Goal: Task Accomplishment & Management: Complete application form

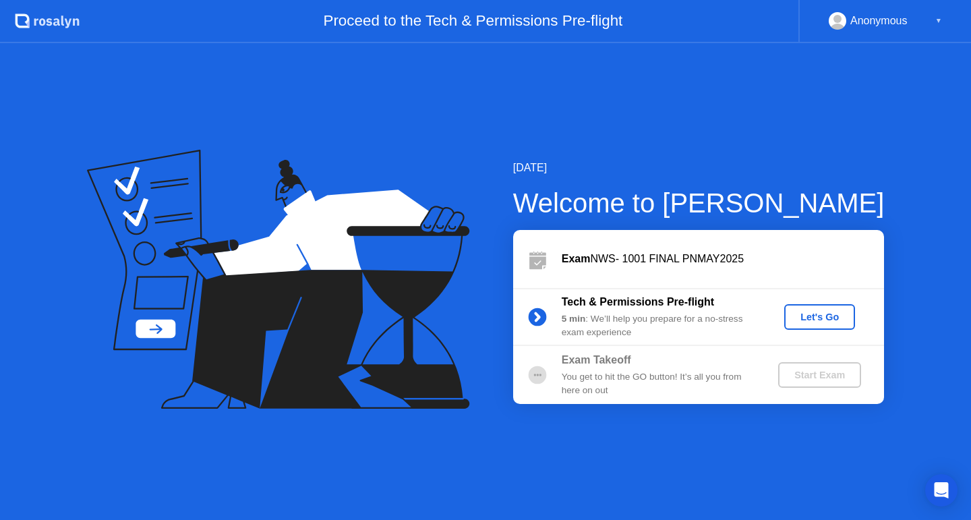
click at [819, 327] on button "Let's Go" at bounding box center [819, 317] width 71 height 26
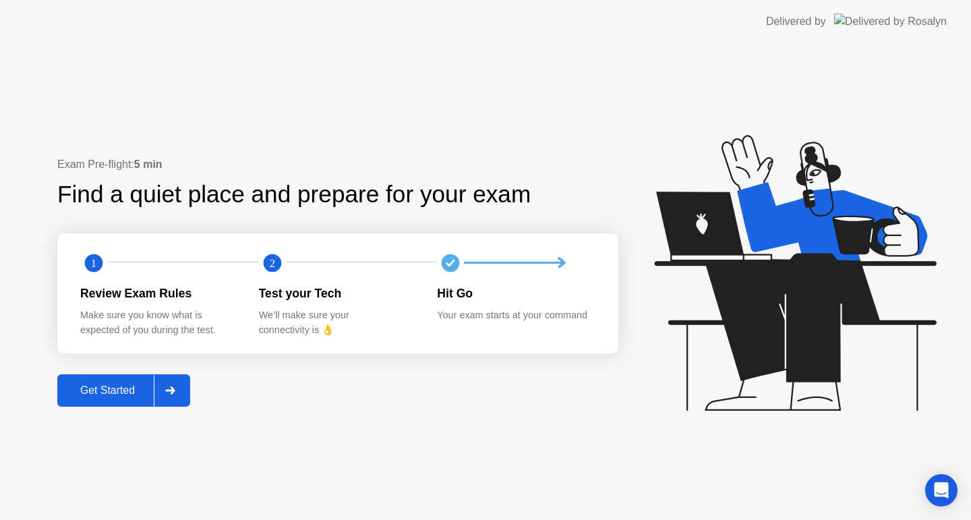
click at [142, 378] on button "Get Started" at bounding box center [123, 390] width 133 height 32
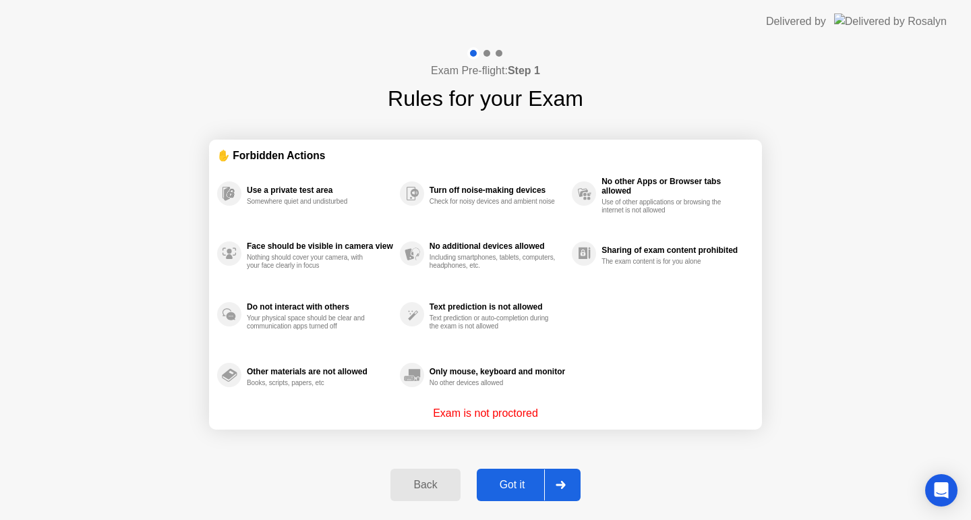
click at [512, 481] on div "Got it" at bounding box center [512, 485] width 63 height 12
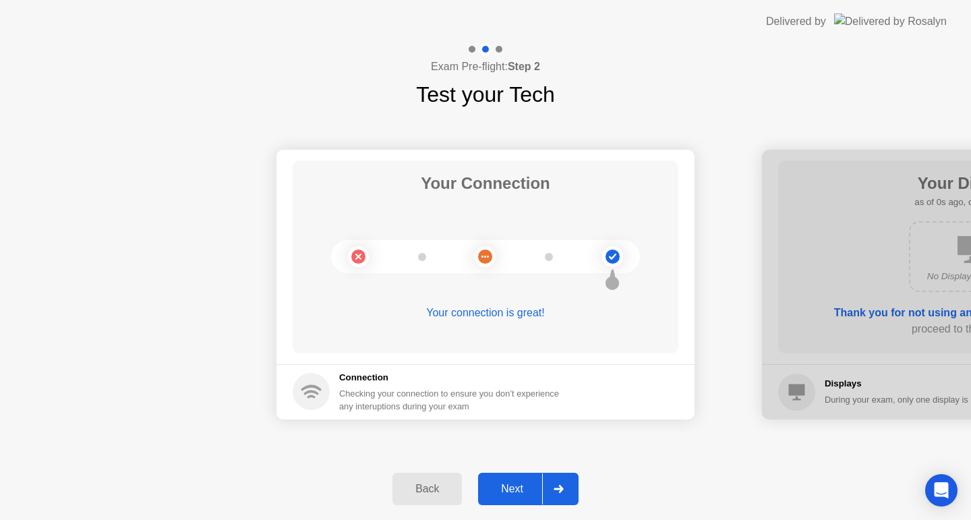
click at [510, 483] on div "Next" at bounding box center [512, 489] width 60 height 12
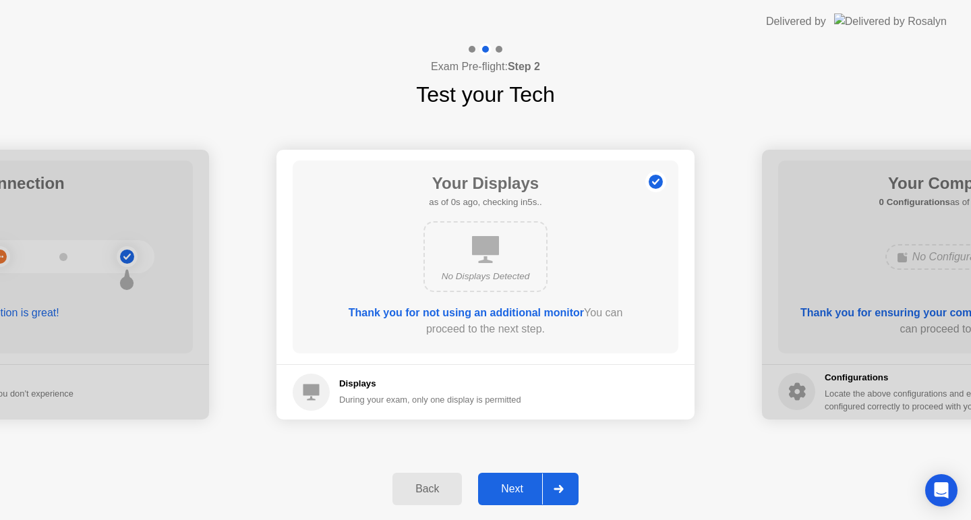
click at [510, 483] on div "Next" at bounding box center [512, 489] width 60 height 12
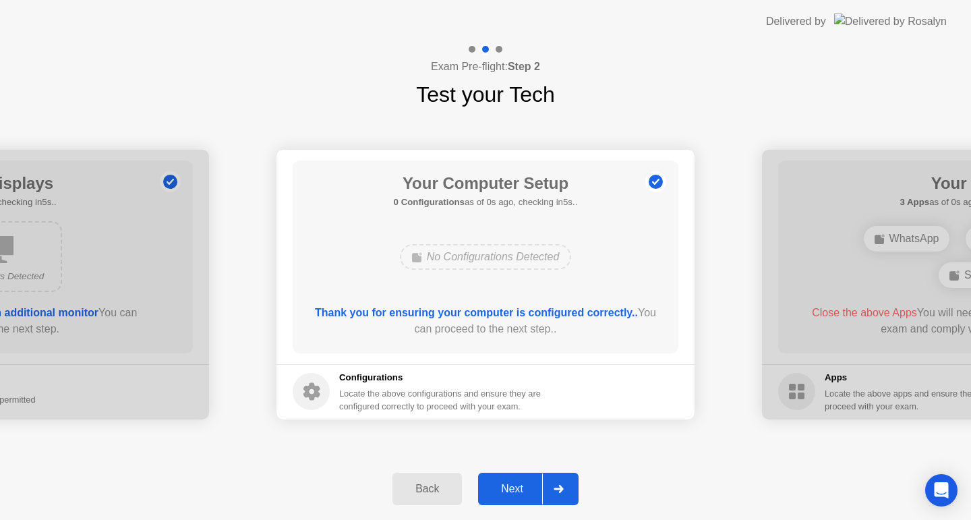
click at [510, 483] on div "Next" at bounding box center [512, 489] width 60 height 12
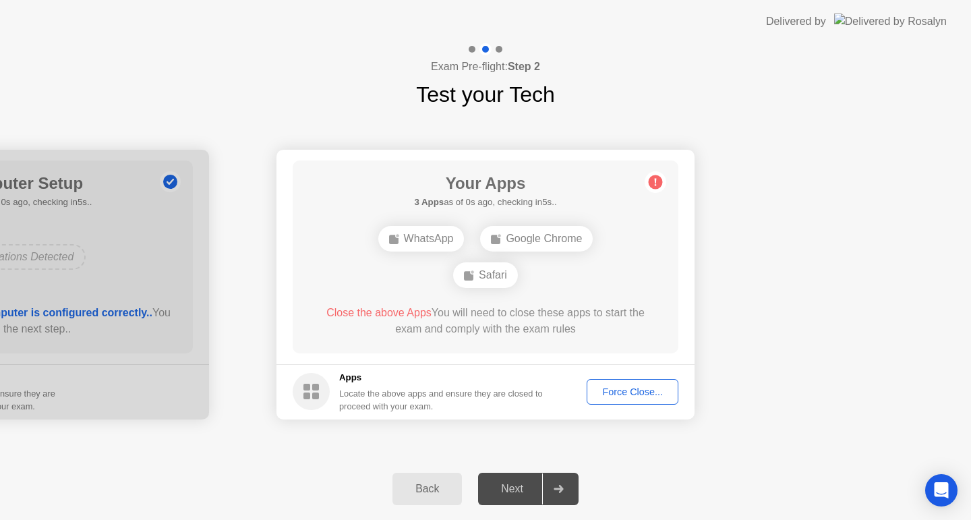
click at [510, 483] on div "Next" at bounding box center [512, 489] width 60 height 12
click at [620, 399] on button "Force Close..." at bounding box center [632, 392] width 92 height 26
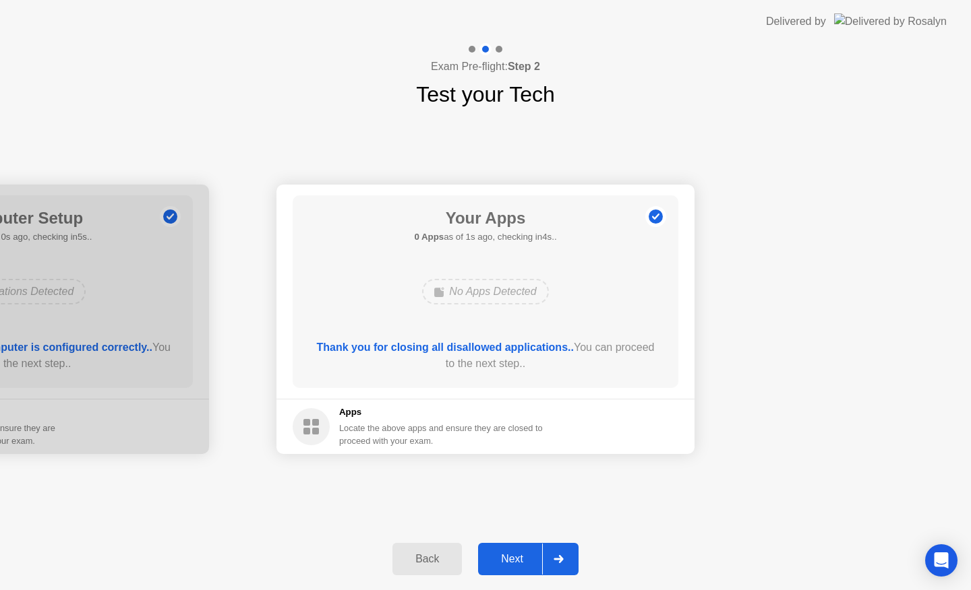
click at [515, 557] on div "Next" at bounding box center [512, 559] width 60 height 12
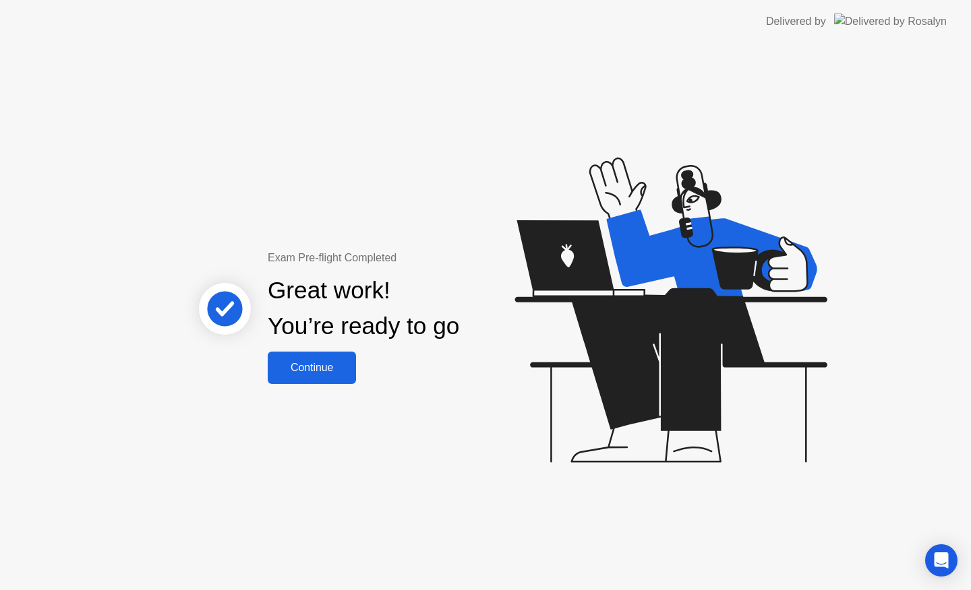
click at [310, 362] on div "Continue" at bounding box center [312, 368] width 80 height 12
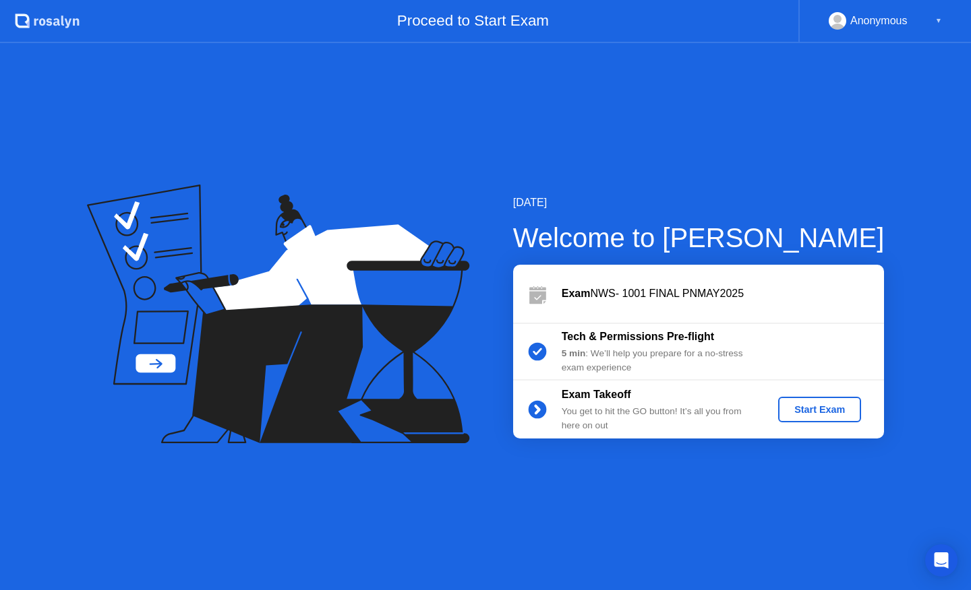
click at [807, 410] on div "Start Exam" at bounding box center [819, 409] width 72 height 11
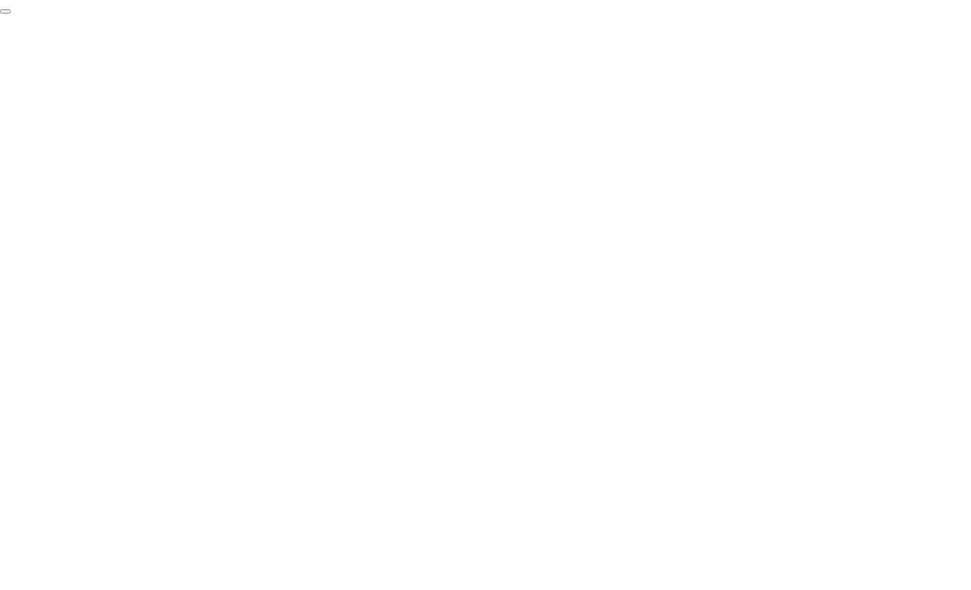
click div "End Proctoring Session"
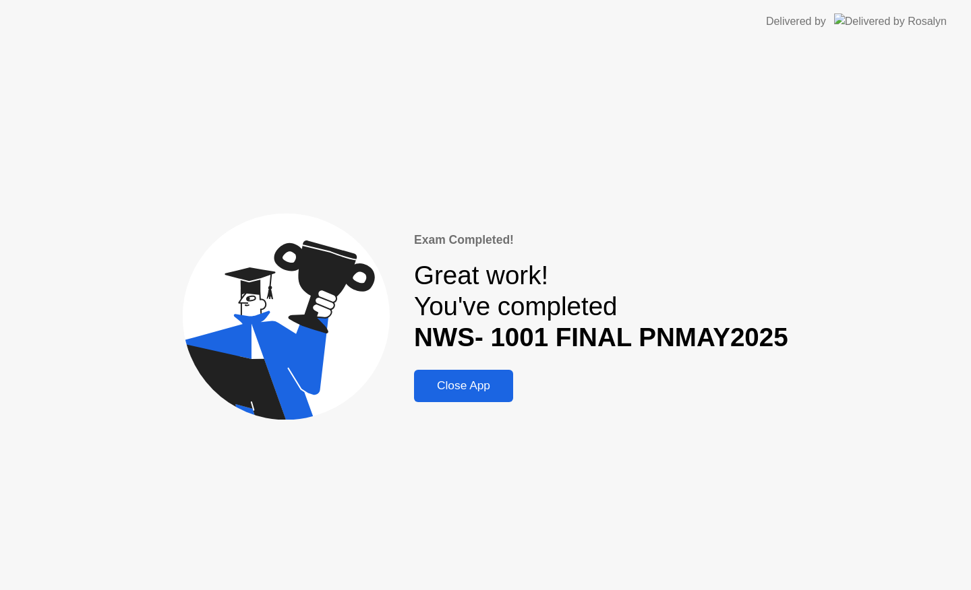
click at [468, 403] on div "Exam Completed! Great work! You've completed NWS- 1001 FINAL PNMAY2025 Close App" at bounding box center [485, 316] width 971 height 547
click at [467, 382] on div "Close App" at bounding box center [463, 386] width 91 height 14
